Goal: Task Accomplishment & Management: Use online tool/utility

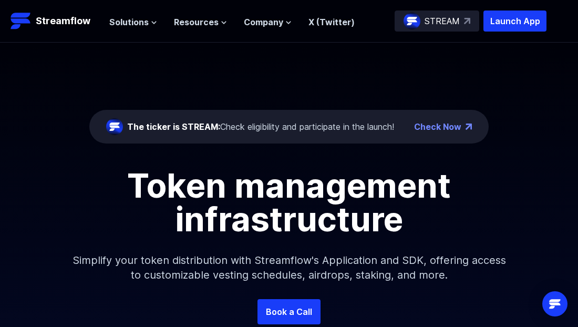
click at [242, 79] on div "The ticker is STREAM: Check eligibility and participate in the launch! Check No…" at bounding box center [289, 171] width 578 height 256
click at [90, 179] on h1 "Token management infrastructure" at bounding box center [289, 202] width 473 height 67
click at [139, 24] on span "Solutions" at bounding box center [128, 22] width 39 height 13
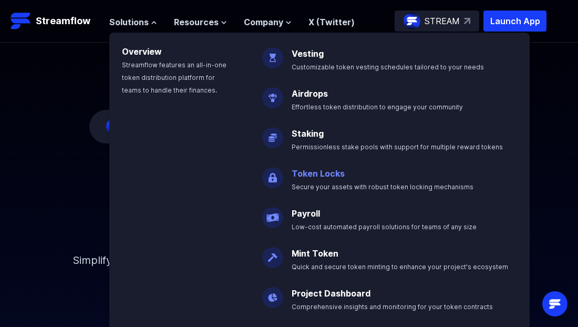
click at [316, 175] on link "Token Locks" at bounding box center [318, 173] width 53 height 11
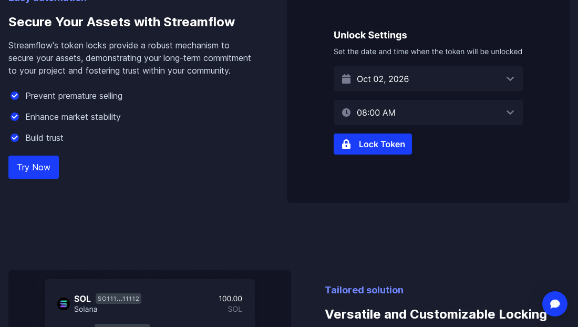
scroll to position [630, 0]
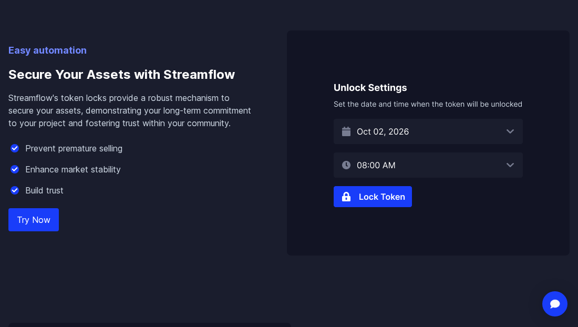
click at [391, 196] on img at bounding box center [428, 142] width 283 height 225
click at [355, 199] on img at bounding box center [428, 142] width 283 height 225
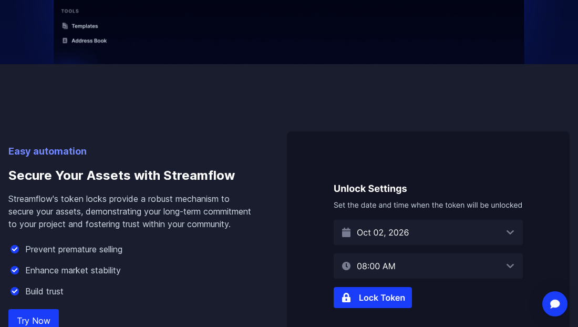
scroll to position [578, 0]
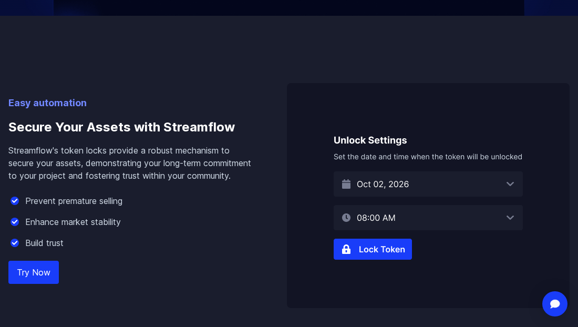
click at [31, 296] on div "Easy automation Secure Your Assets with Streamflow Streamflow's token locks pro…" at bounding box center [130, 202] width 245 height 212
click at [33, 284] on link "Try Now" at bounding box center [33, 272] width 50 height 23
